Goal: Information Seeking & Learning: Learn about a topic

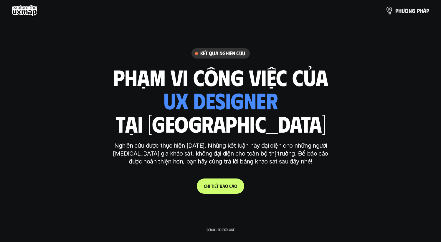
click at [401, 9] on p "p h ư ơ n g p h á p" at bounding box center [412, 10] width 34 height 6
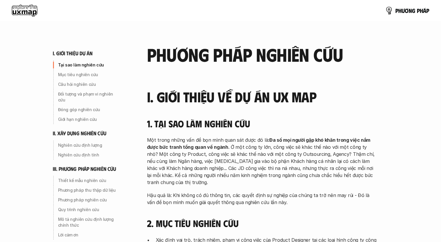
click at [401, 9] on p "p h ư ơ n g p h á p" at bounding box center [412, 10] width 34 height 6
click at [402, 16] on link "p h ư ơ n g p h á p" at bounding box center [407, 11] width 44 height 12
click at [402, 12] on p "p h ư ơ n g p h á p" at bounding box center [412, 10] width 34 height 6
click at [19, 8] on use at bounding box center [25, 11] width 26 height 12
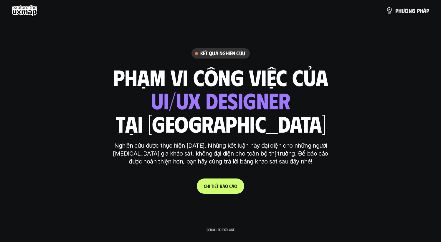
click at [211, 187] on p "C h i t i ế t b á o c á o" at bounding box center [220, 186] width 33 height 6
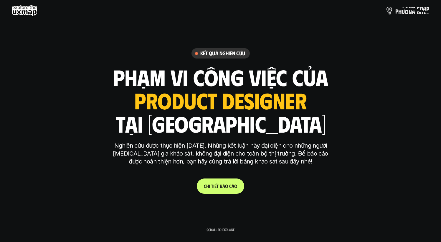
click at [404, 11] on p "p h ư ơ n g p h á p" at bounding box center [412, 10] width 34 height 6
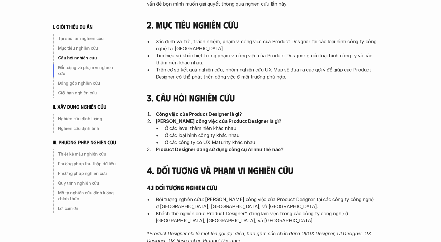
scroll to position [199, 0]
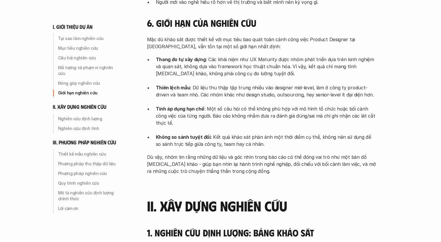
scroll to position [597, 0]
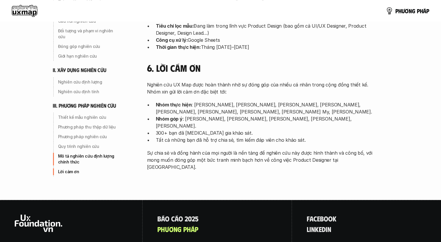
scroll to position [1913, 0]
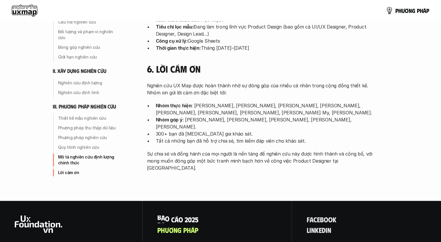
click at [170, 216] on p "B á o c á o 2 0 2 5" at bounding box center [177, 220] width 41 height 8
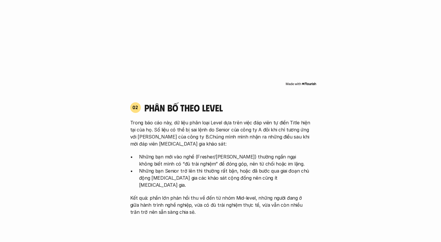
scroll to position [532, 0]
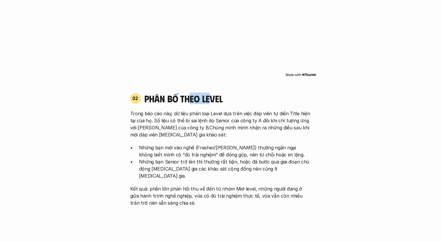
drag, startPoint x: 188, startPoint y: 92, endPoint x: 208, endPoint y: 92, distance: 19.7
click at [208, 93] on h4 "phân bố theo Level" at bounding box center [227, 98] width 167 height 11
click at [231, 94] on h4 "phân bố theo Level" at bounding box center [227, 98] width 167 height 11
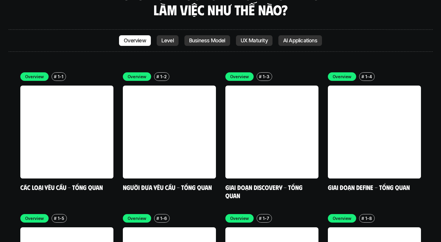
scroll to position [1685, 0]
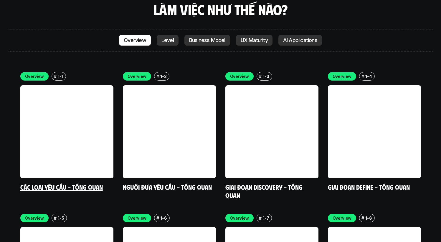
click at [58, 145] on div "Overview # 1-1 Các loại yêu cầu - Tổng quan" at bounding box center [66, 131] width 93 height 119
click at [62, 183] on link "Các loại yêu cầu - Tổng quan" at bounding box center [61, 187] width 82 height 8
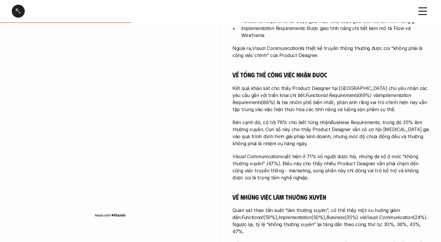
scroll to position [194, 0]
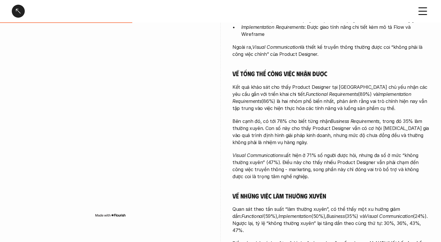
click at [262, 120] on p "Bên cạnh đó, có tới 78% cho biết từng nhận Business Requirements , trong đó 35%…" at bounding box center [330, 132] width 197 height 28
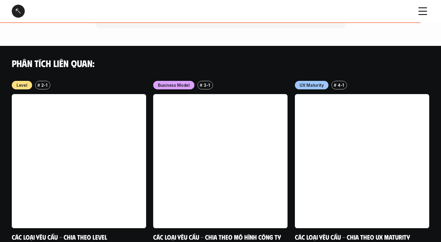
scroll to position [626, 0]
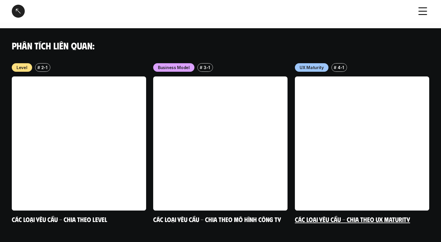
click at [342, 216] on link "Các loại yêu cầu - Chia theo UX Maturity" at bounding box center [352, 220] width 115 height 8
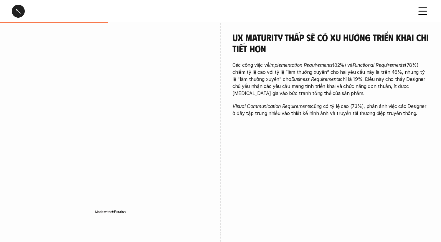
scroll to position [280, 0]
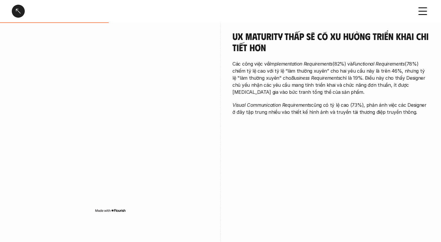
click at [304, 130] on div "UX Maturity thấp sẽ có xu hưởng triển khai chi tiết hơn Các công việc về Implem…" at bounding box center [330, 75] width 197 height 118
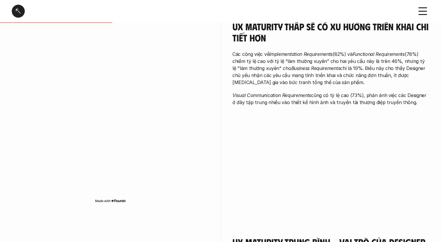
scroll to position [290, 0]
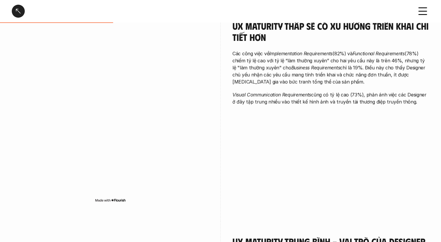
click at [305, 149] on div "UX Maturity thấp sẽ có xu hưởng triển khai chi tiết hơn Các công việc về Implem…" at bounding box center [220, 114] width 417 height 216
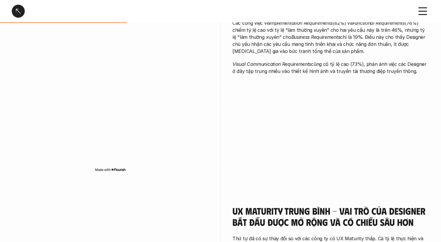
scroll to position [322, 0]
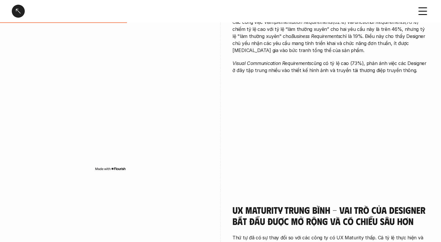
click at [388, 130] on div "UX Maturity thấp sẽ có xu hưởng triển khai chi tiết hơn Các công việc về Implem…" at bounding box center [220, 82] width 417 height 216
click at [339, 117] on div "UX Maturity thấp sẽ có xu hưởng triển khai chi tiết hơn Các công việc về Implem…" at bounding box center [220, 82] width 417 height 216
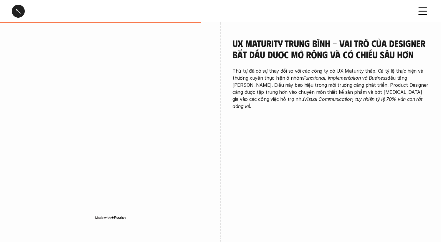
scroll to position [489, 0]
click at [277, 111] on div "UX Maturity trung bình - vai trò của Designer bắt đầu được mở rộng và có chiều …" at bounding box center [330, 75] width 197 height 105
click at [216, 101] on div "UX Maturity trung bình - vai trò của Designer bắt đầu được mở rộng và có chiều …" at bounding box center [220, 131] width 417 height 216
click at [243, 140] on div "UX Maturity trung bình - vai trò của Designer bắt đầu được mở rộng và có chiều …" at bounding box center [220, 131] width 417 height 216
click at [257, 151] on div "UX Maturity trung bình - vai trò của Designer bắt đầu được mở rộng và có chiều …" at bounding box center [220, 131] width 417 height 216
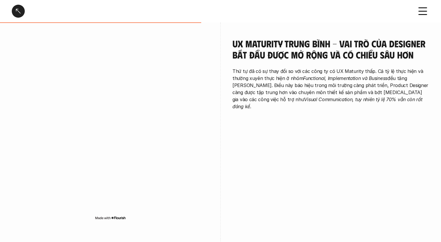
click at [230, 157] on div "UX Maturity trung bình - vai trò của Designer bắt đầu được mở rộng và có chiều …" at bounding box center [220, 131] width 417 height 216
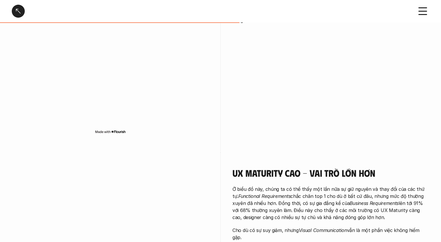
click at [325, 108] on div "UX Maturity trung bình - vai trò của Designer bắt đầu được mở rộng và có chiều …" at bounding box center [220, 45] width 417 height 216
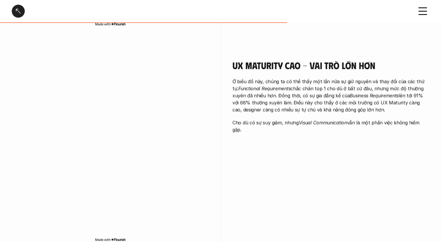
scroll to position [684, 0]
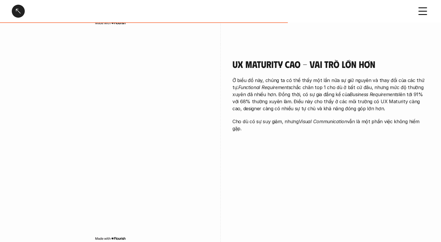
click at [239, 156] on div "UX Maturity cao - vai trò lớn hơn Ở biểu đồ này, chúng ta có thể thấy một lần n…" at bounding box center [220, 152] width 417 height 216
click at [287, 179] on div "UX Maturity cao - vai trò lớn hơn Ở biểu đồ này, chúng ta có thể thấy một lần n…" at bounding box center [220, 152] width 417 height 216
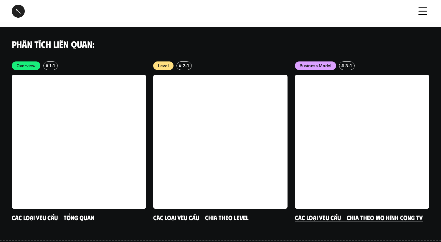
scroll to position [1083, 0]
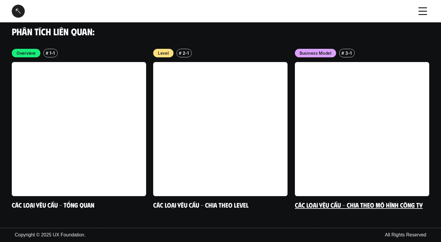
click at [369, 205] on link "Các loại yêu cầu - Chia theo mô hình công ty" at bounding box center [359, 205] width 128 height 8
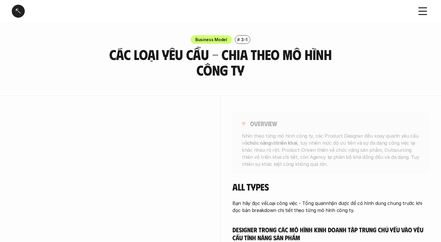
click at [369, 205] on p "Bạn hãy đọc về Loại công việc - Tổng quan nhận được để có hình dung chung trước…" at bounding box center [330, 207] width 197 height 14
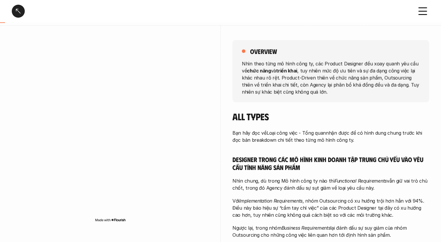
scroll to position [72, 0]
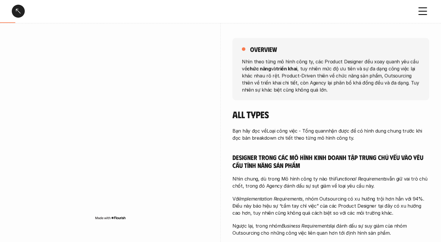
click at [398, 100] on div "overview Nhìn theo từng mô hình công ty, các Product Designer đều xoay quanh yê…" at bounding box center [330, 162] width 197 height 278
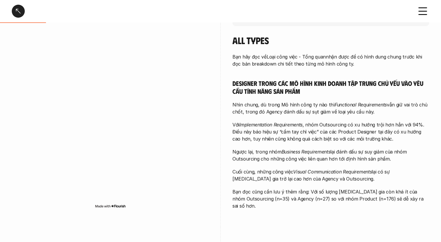
scroll to position [148, 0]
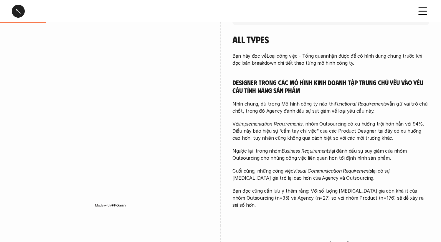
click at [356, 116] on div "Bạn hãy đọc về Loại công việc - Tổng quan nhận được để có hình dung chung trước…" at bounding box center [330, 130] width 197 height 156
click at [326, 121] on p "Với Implementation Requirements , nhóm Outsourcing có xu hướng trội hơn hẳn với…" at bounding box center [330, 130] width 197 height 21
drag, startPoint x: 298, startPoint y: 80, endPoint x: 308, endPoint y: 86, distance: 11.3
click at [299, 81] on h5 "Designer trong các mô hình kinh doanh tập trung chủ yếu vào yêu cầu tính năng s…" at bounding box center [330, 86] width 197 height 16
drag, startPoint x: 310, startPoint y: 86, endPoint x: 295, endPoint y: 85, distance: 14.8
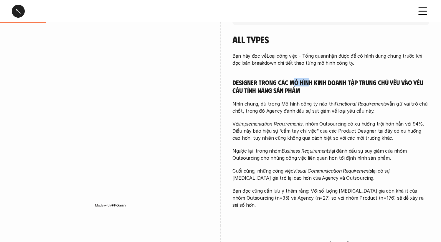
click at [295, 85] on h5 "Designer trong các mô hình kinh doanh tập trung chủ yếu vào yêu cầu tính năng s…" at bounding box center [330, 86] width 197 height 16
drag, startPoint x: 348, startPoint y: 83, endPoint x: 343, endPoint y: 82, distance: 4.7
click at [347, 83] on h5 "Designer trong các mô hình kinh doanh tập trung chủ yếu vào yêu cầu tính năng s…" at bounding box center [330, 86] width 197 height 16
drag, startPoint x: 229, startPoint y: 80, endPoint x: 308, endPoint y: 80, distance: 78.3
click at [307, 80] on div "overview Nhìn theo từng mô hình công ty, các Product Designer đều xoay quanh yê…" at bounding box center [220, 87] width 417 height 278
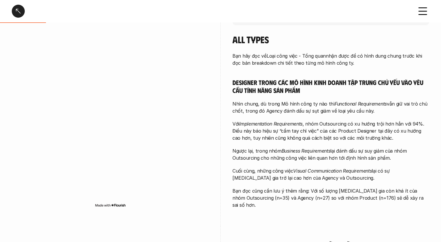
click at [322, 85] on h5 "Designer trong các mô hình kinh doanh tập trung chủ yếu vào yêu cầu tính năng s…" at bounding box center [330, 86] width 197 height 16
drag, startPoint x: 314, startPoint y: 92, endPoint x: 296, endPoint y: 90, distance: 17.8
click at [294, 90] on h5 "Designer trong các mô hình kinh doanh tập trung chủ yếu vào yêu cầu tính năng s…" at bounding box center [330, 86] width 197 height 16
click at [316, 88] on h5 "Designer trong các mô hình kinh doanh tập trung chủ yếu vào yêu cầu tính năng s…" at bounding box center [330, 86] width 197 height 16
click at [326, 143] on div "Bạn hãy đọc về Loại công việc - Tổng quan nhận được để có hình dung chung trước…" at bounding box center [330, 130] width 197 height 156
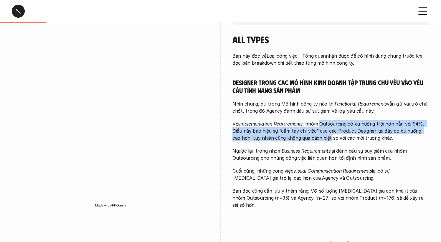
drag, startPoint x: 320, startPoint y: 136, endPoint x: 320, endPoint y: 121, distance: 15.0
click at [320, 123] on p "Với Implementation Requirements , nhóm Outsourcing có xu hướng trội hơn hẳn với…" at bounding box center [330, 130] width 197 height 21
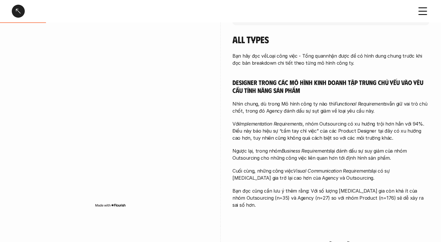
click at [385, 96] on div "Bạn hãy đọc về Loại công việc - Tổng quan nhận được để có hình dung chung trước…" at bounding box center [330, 130] width 197 height 156
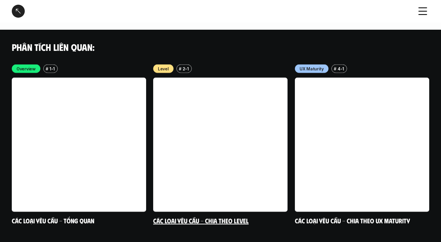
scroll to position [1174, 0]
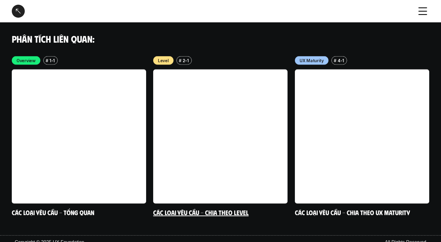
click at [238, 209] on link "Các loại yêu cầu - Chia theo level" at bounding box center [200, 213] width 95 height 8
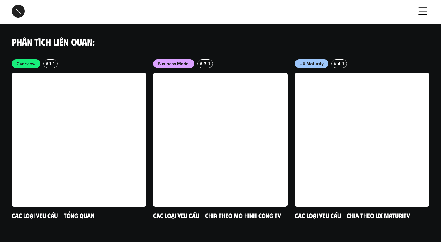
scroll to position [1737, 0]
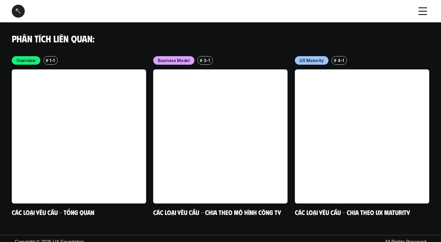
click at [423, 14] on icon at bounding box center [422, 11] width 13 height 13
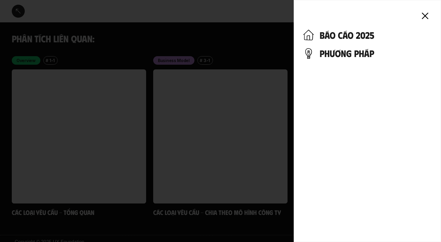
click at [351, 38] on h4 "báo cáo 2025" at bounding box center [376, 34] width 112 height 11
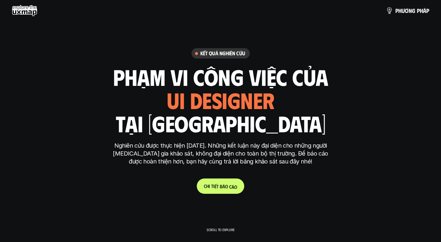
click at [218, 188] on p "C h i t i ế t b á o c á o" at bounding box center [220, 186] width 33 height 6
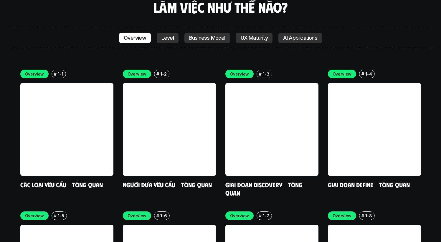
scroll to position [1689, 0]
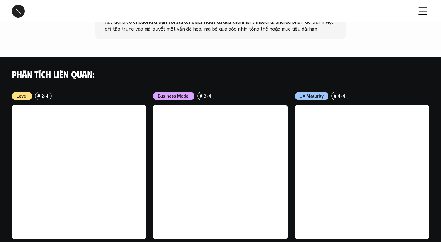
scroll to position [767, 0]
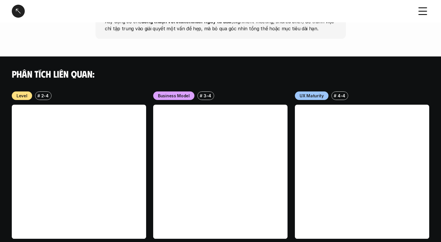
click at [19, 16] on div at bounding box center [18, 11] width 13 height 13
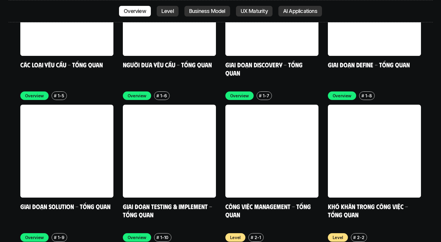
scroll to position [1809, 0]
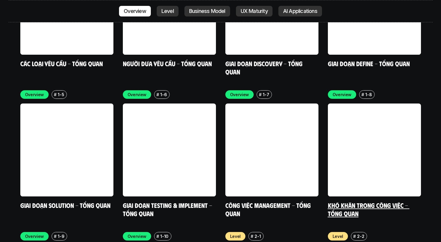
click at [383, 143] on link at bounding box center [374, 150] width 93 height 93
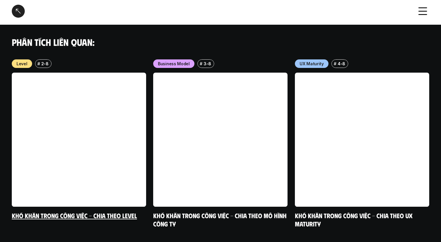
scroll to position [657, 0]
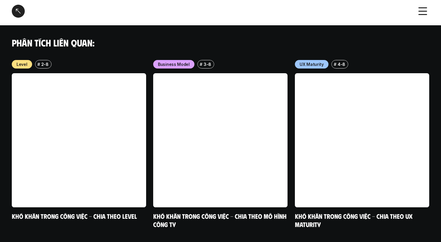
click at [21, 8] on div at bounding box center [18, 11] width 13 height 13
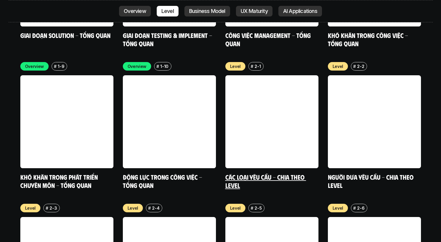
scroll to position [1983, 0]
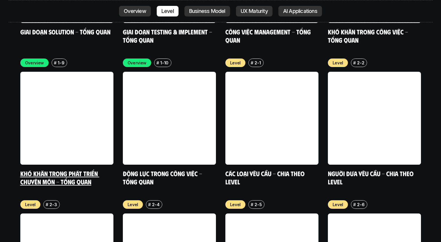
click at [54, 170] on link "Khó khăn trong phát triển chuyên môn - Tổng quan" at bounding box center [59, 178] width 79 height 16
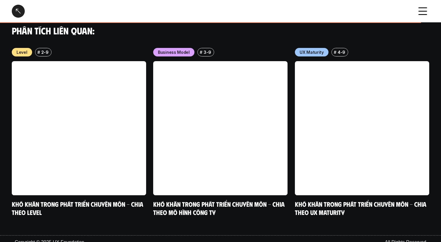
scroll to position [620, 0]
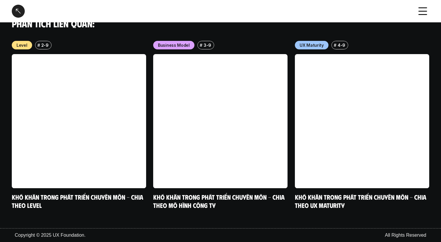
click at [12, 8] on div at bounding box center [18, 11] width 13 height 13
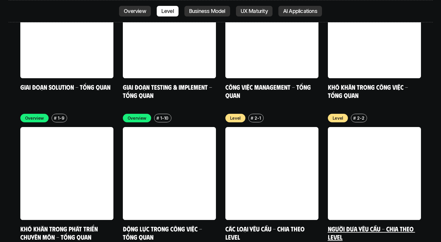
scroll to position [1930, 0]
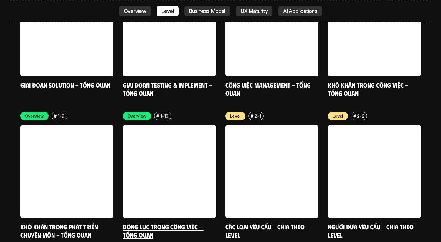
click at [183, 223] on link "Động lực trong công việc - Tổng quan" at bounding box center [163, 231] width 81 height 16
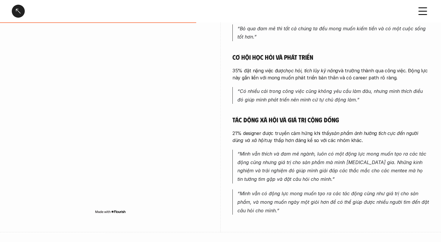
scroll to position [269, 0]
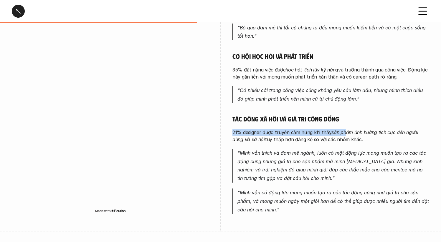
drag, startPoint x: 249, startPoint y: 113, endPoint x: 344, endPoint y: 115, distance: 95.4
click at [344, 115] on div "Làm gì đam mê là chính Trong các động lực của những người tham gia khảo sát, nổ…" at bounding box center [330, 59] width 197 height 310
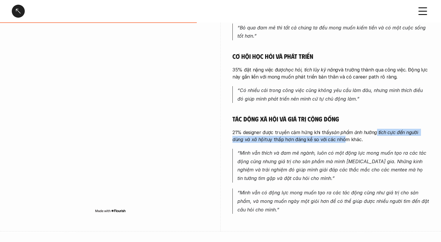
drag, startPoint x: 376, startPoint y: 117, endPoint x: 345, endPoint y: 128, distance: 32.7
click at [345, 129] on p "21% designer được truyền cảm hứng khi thấy sản phẩm ảnh hưởng tích cực đến ngườ…" at bounding box center [330, 136] width 197 height 14
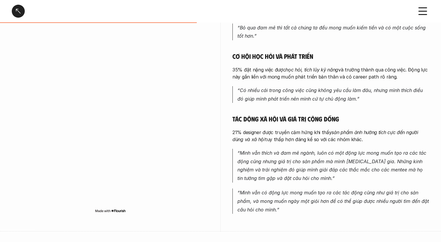
click at [355, 129] on p "21% designer được truyền cảm hứng khi thấy sản phẩm ảnh hưởng tích cực đến ngườ…" at bounding box center [330, 136] width 197 height 14
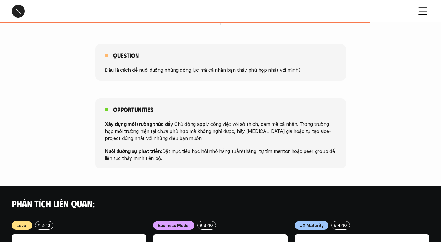
scroll to position [473, 0]
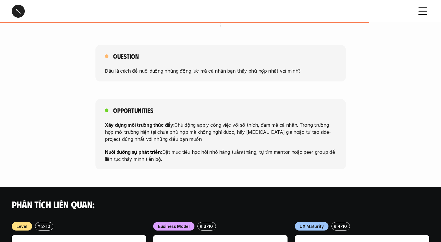
click at [22, 17] on div at bounding box center [18, 11] width 13 height 13
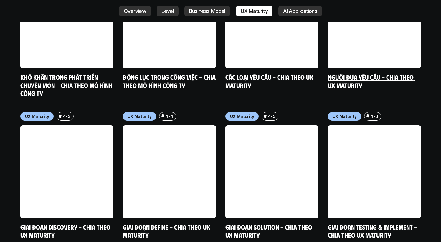
scroll to position [2789, 0]
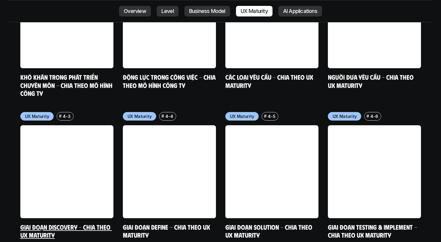
click at [65, 150] on link at bounding box center [66, 171] width 93 height 93
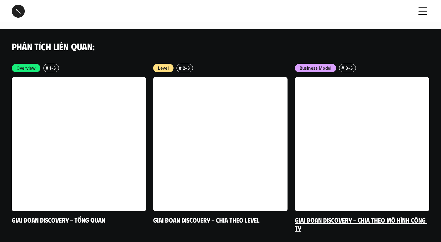
scroll to position [1119, 0]
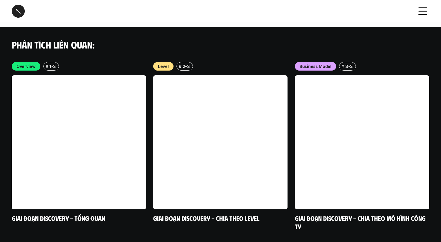
click at [18, 11] on div at bounding box center [18, 11] width 13 height 13
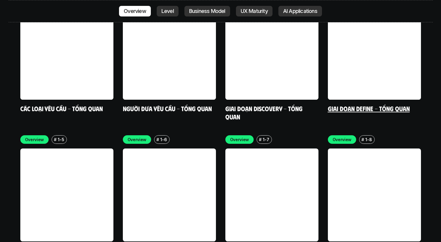
scroll to position [1768, 0]
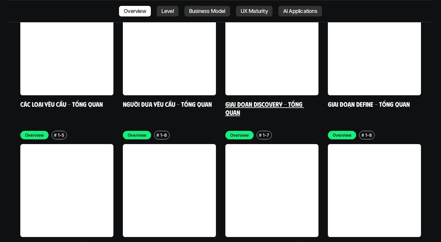
click at [304, 14] on link at bounding box center [271, 48] width 93 height 93
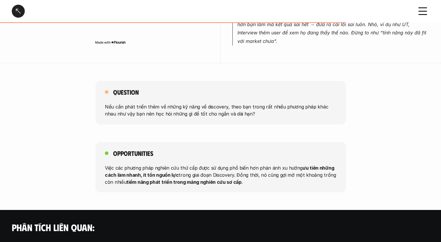
scroll to position [556, 0]
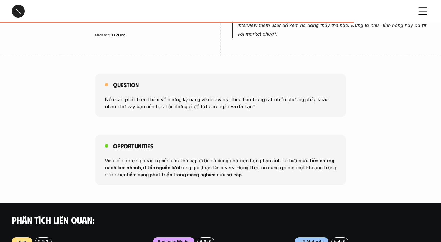
click at [17, 11] on div at bounding box center [18, 11] width 13 height 13
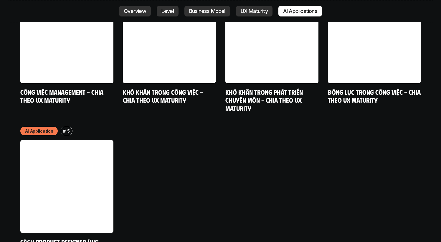
scroll to position [3064, 0]
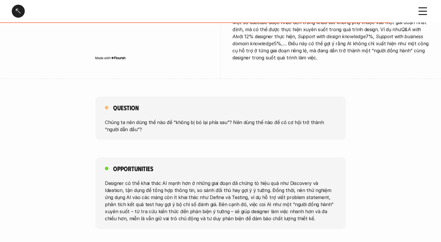
scroll to position [1211, 0]
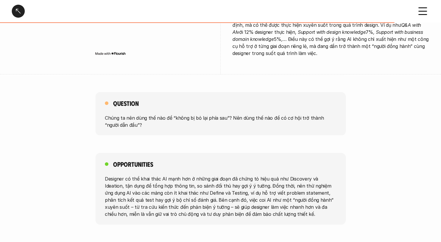
click at [12, 18] on div "Cách Product Designer ứng dụng AI vào công việc" at bounding box center [220, 11] width 441 height 22
click at [13, 15] on div at bounding box center [18, 11] width 13 height 13
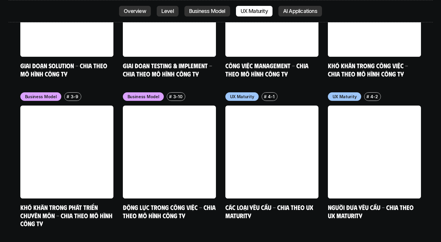
scroll to position [2662, 0]
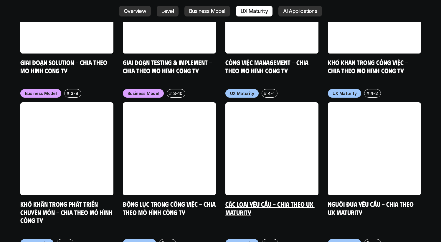
click at [260, 200] on link "Các loại yêu cầu - Chia theo UX Maturity" at bounding box center [269, 208] width 89 height 16
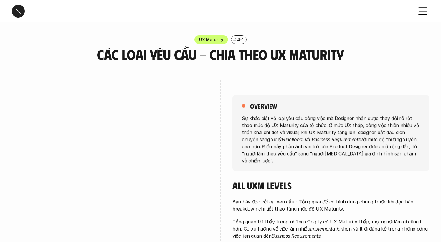
click at [21, 11] on div at bounding box center [18, 11] width 13 height 13
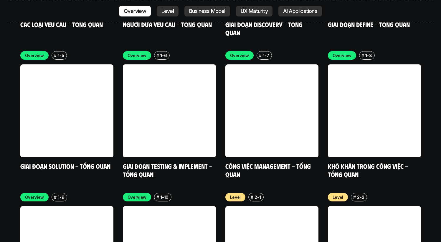
scroll to position [1854, 0]
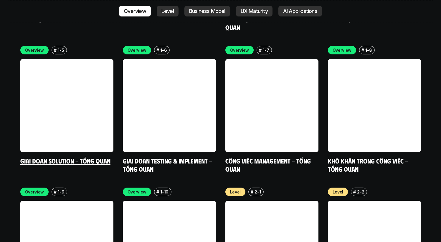
click at [81, 157] on link "Giai đoạn Solution - Tổng quan" at bounding box center [65, 161] width 90 height 8
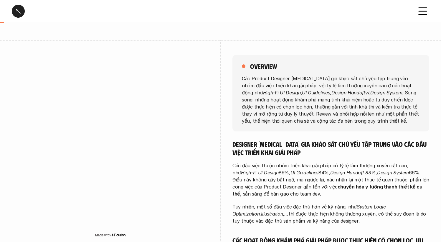
scroll to position [41, 0]
